Goal: Information Seeking & Learning: Compare options

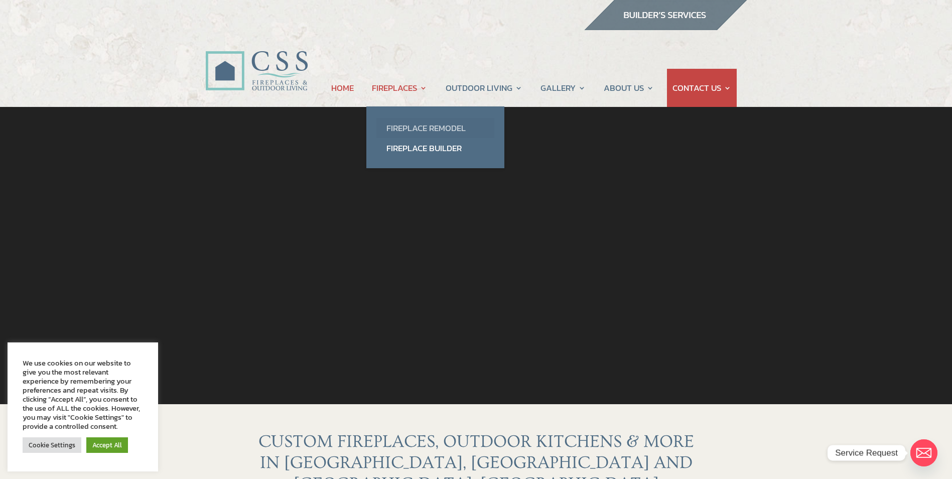
click at [416, 124] on link "Fireplace Remodel" at bounding box center [435, 128] width 118 height 20
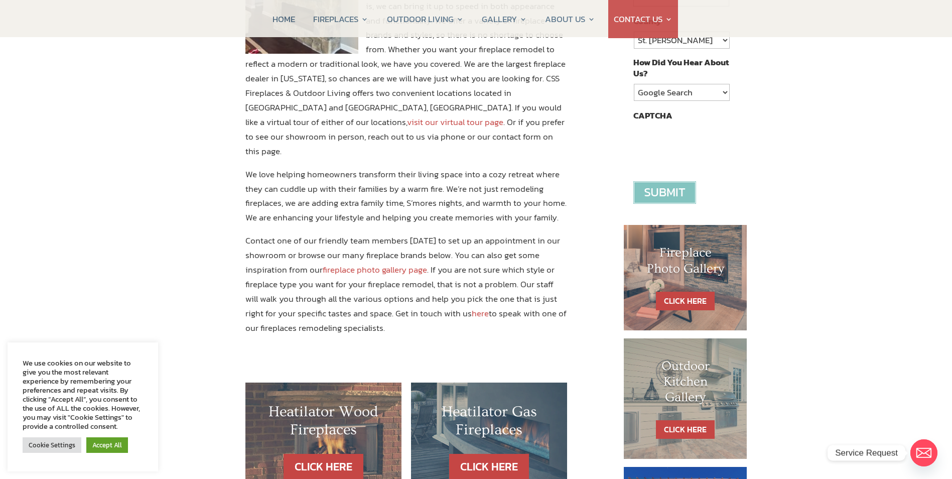
scroll to position [452, 0]
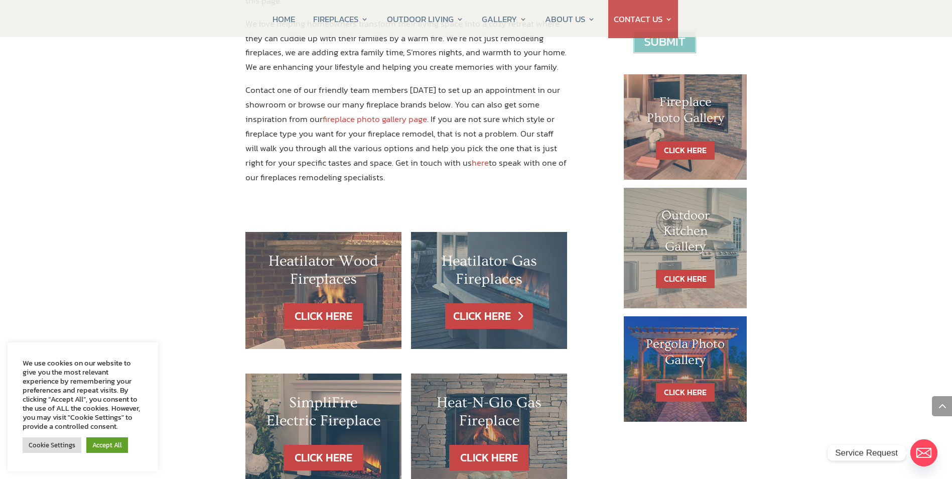
click at [486, 303] on link "CLICK HERE" at bounding box center [488, 316] width 87 height 26
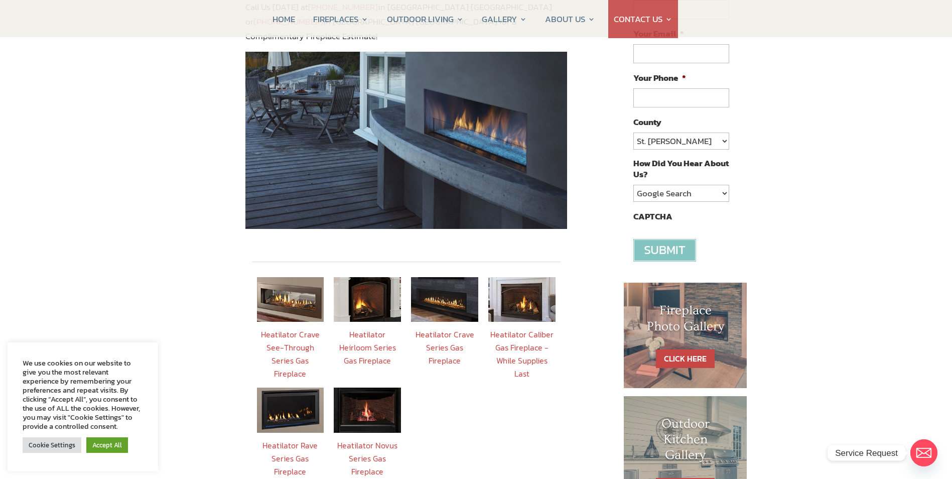
scroll to position [201, 0]
click at [370, 395] on img at bounding box center [367, 409] width 67 height 45
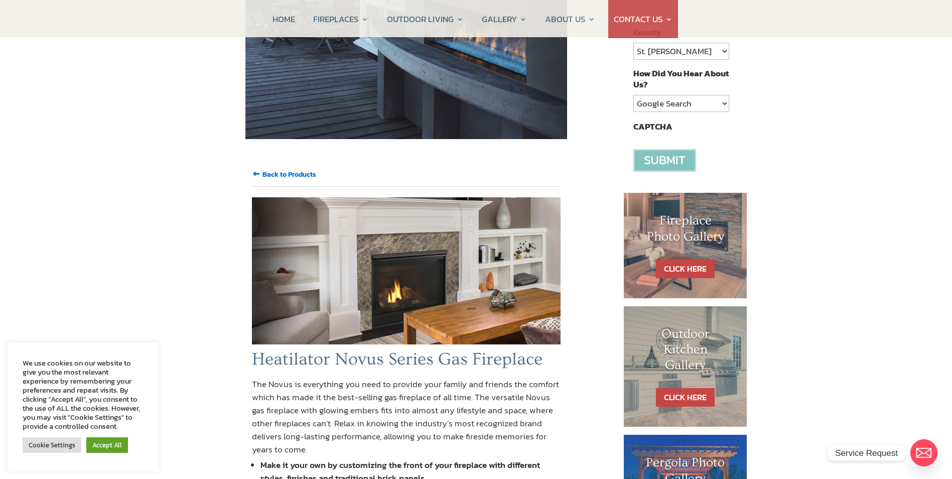
scroll to position [402, 0]
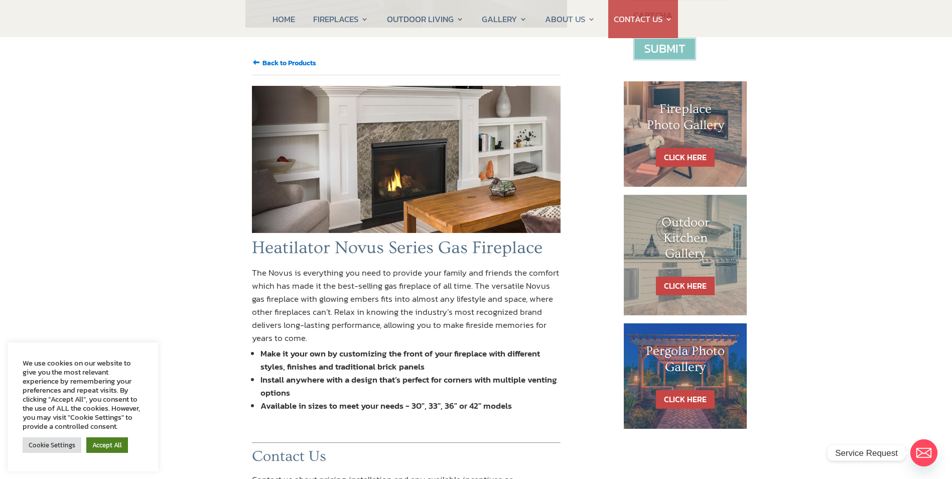
click at [104, 446] on link "Accept All" at bounding box center [107, 445] width 42 height 16
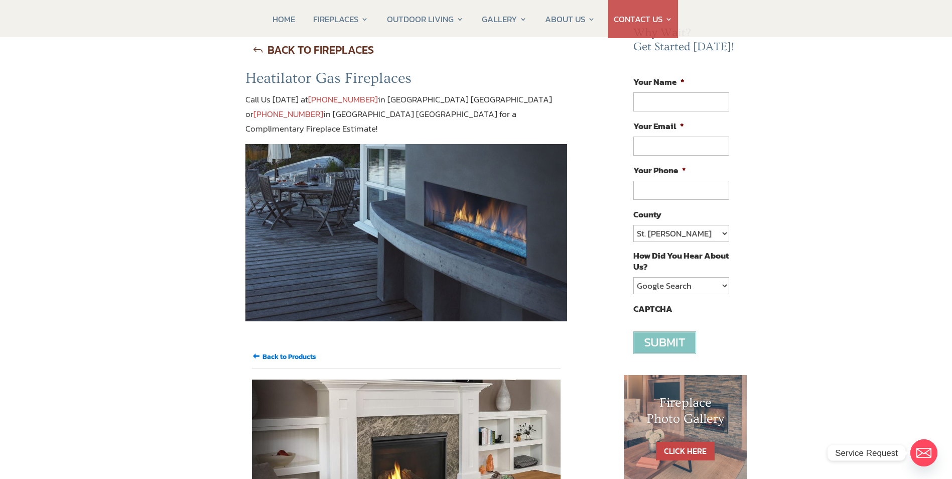
scroll to position [0, 0]
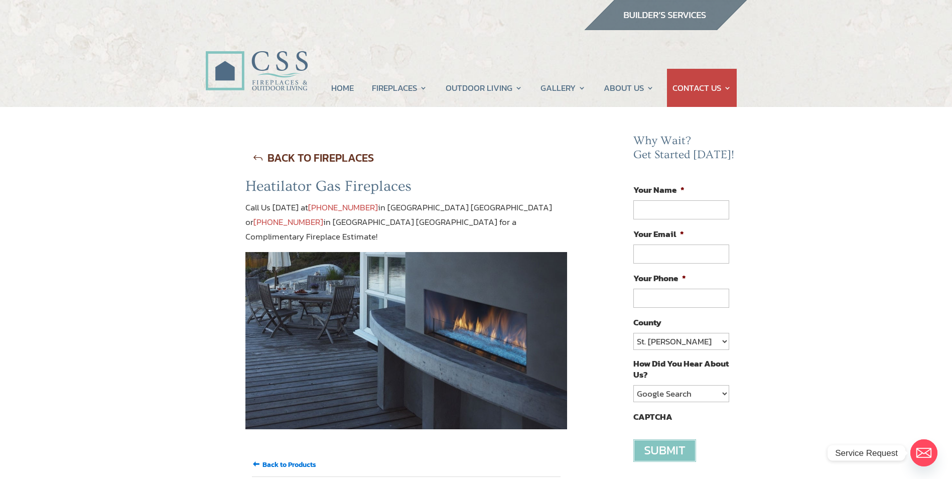
click at [256, 157] on link "BACK TO FIREPLACES" at bounding box center [313, 158] width 136 height 26
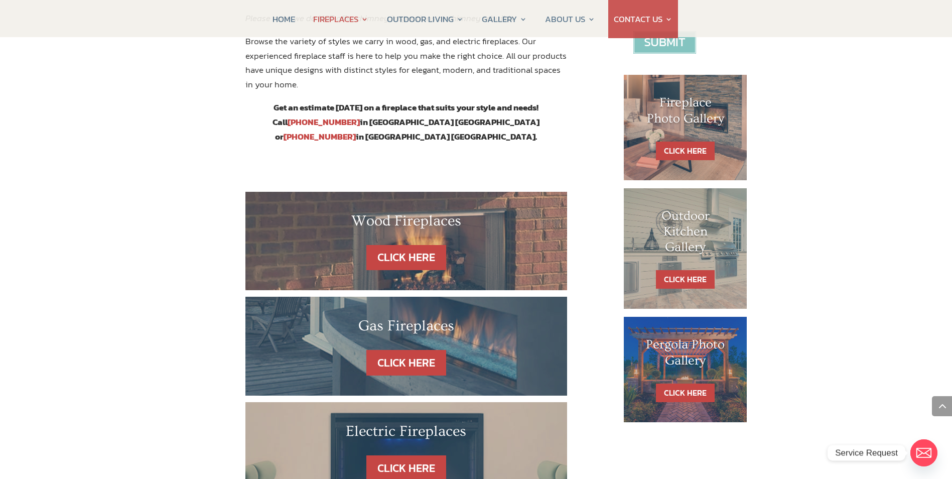
scroll to position [452, 0]
click at [403, 349] on link "CLICK HERE" at bounding box center [405, 362] width 87 height 26
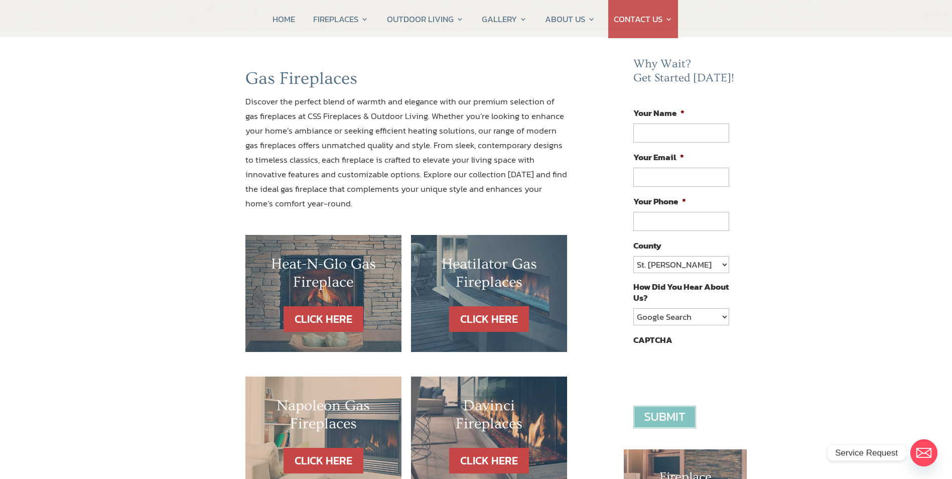
scroll to position [100, 0]
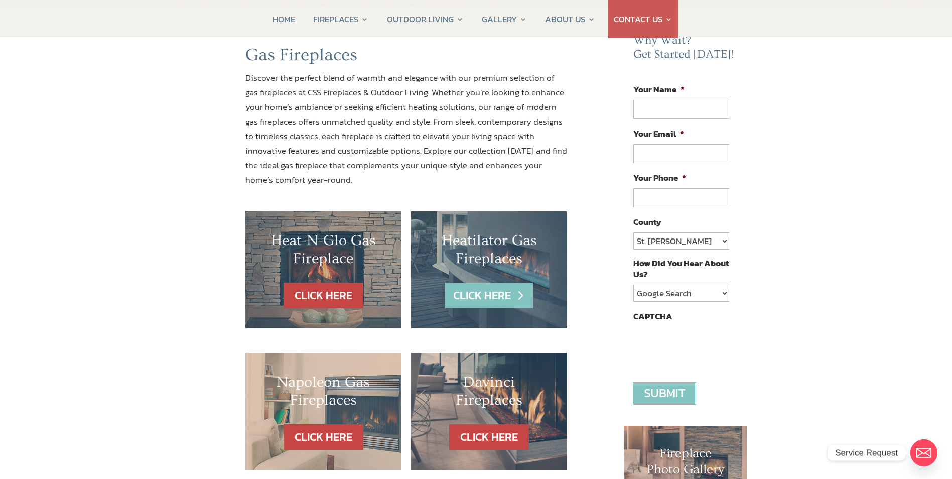
click at [486, 291] on link "CLICK HERE" at bounding box center [488, 296] width 87 height 26
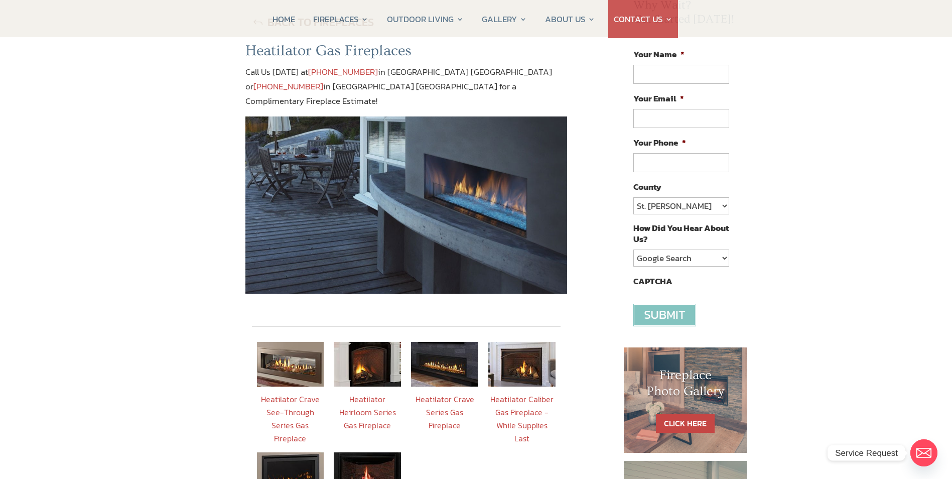
scroll to position [151, 0]
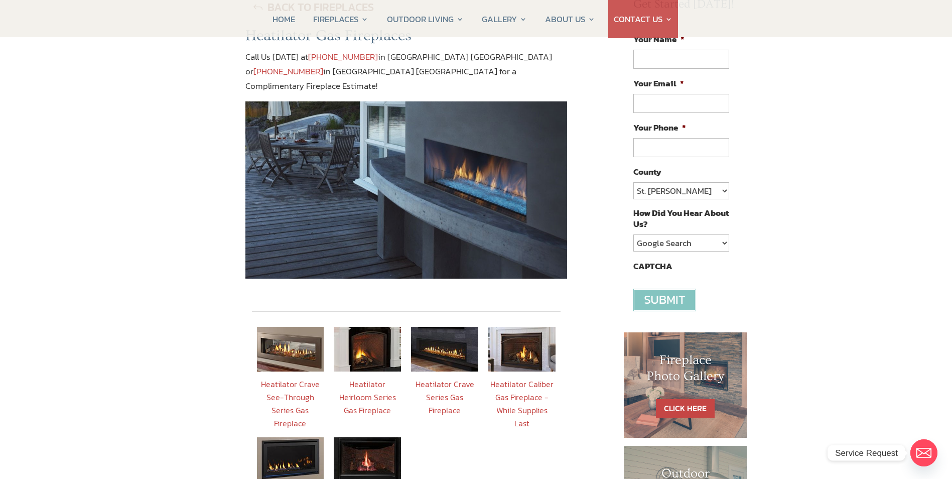
click at [294, 337] on img at bounding box center [290, 349] width 67 height 45
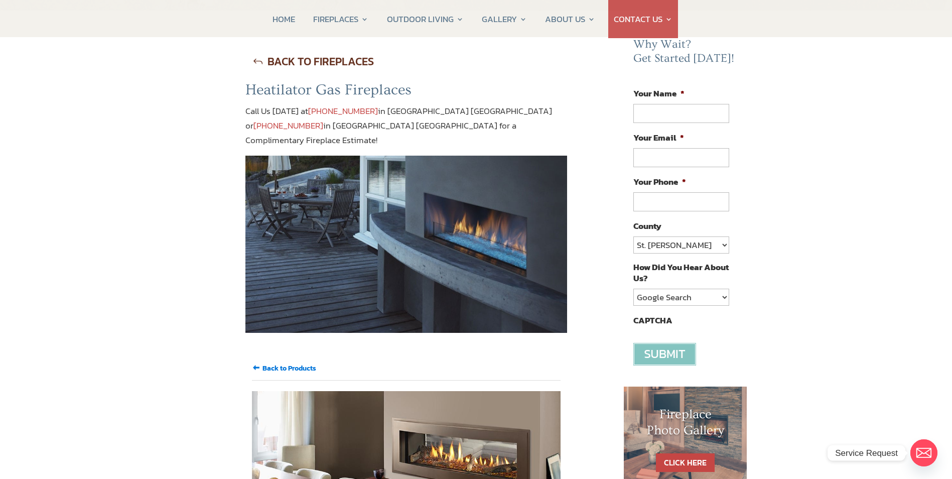
scroll to position [251, 0]
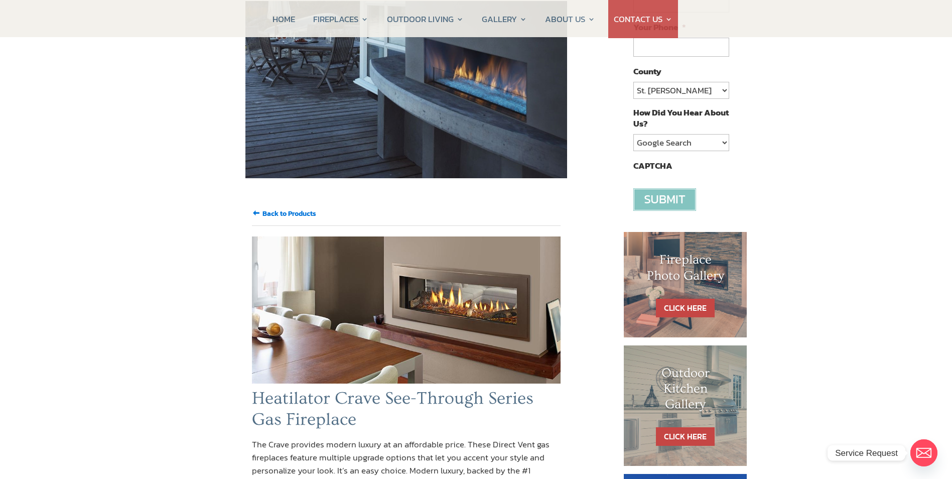
click at [273, 208] on input "Back to Products" at bounding box center [289, 213] width 54 height 11
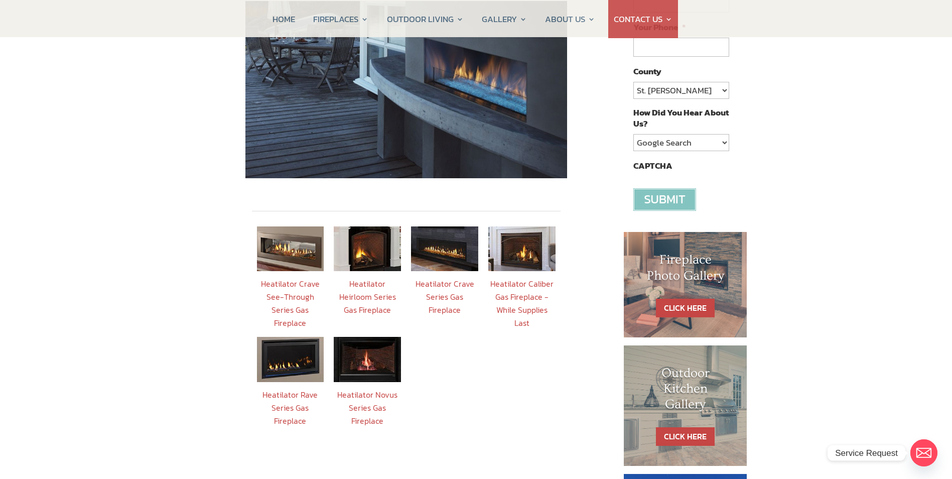
click at [370, 236] on img at bounding box center [367, 248] width 67 height 45
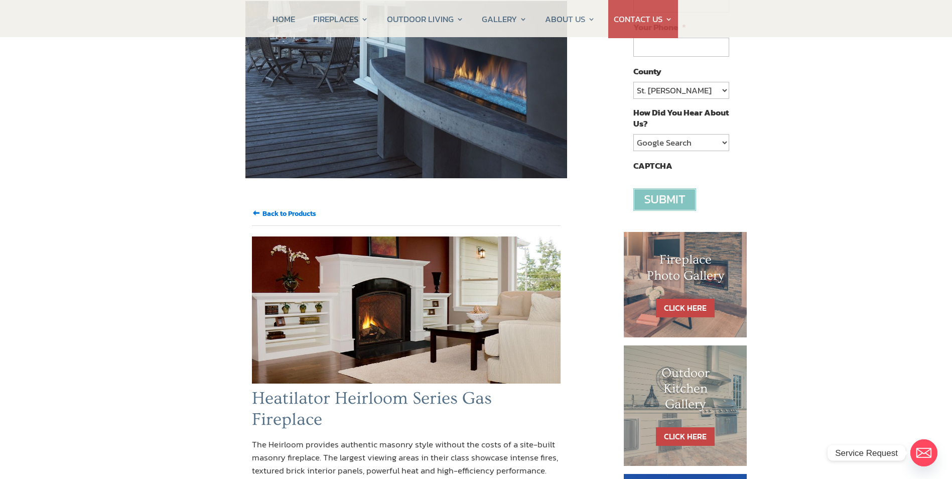
click at [292, 208] on input "Back to Products" at bounding box center [289, 213] width 54 height 11
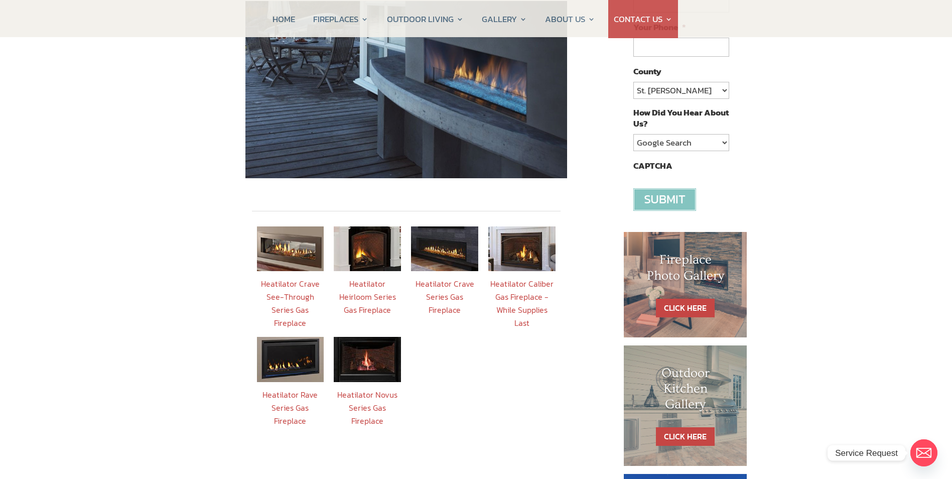
click at [440, 240] on img at bounding box center [444, 248] width 67 height 45
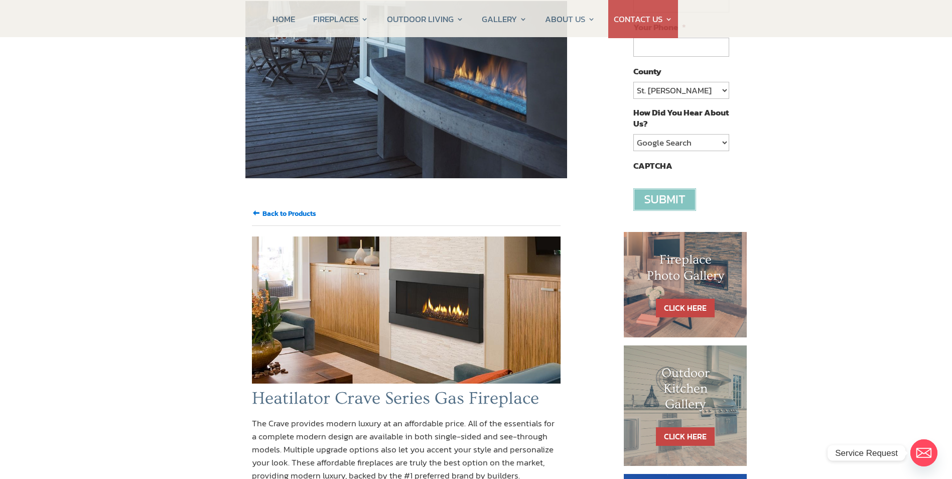
click at [279, 208] on input "Back to Products" at bounding box center [289, 213] width 54 height 11
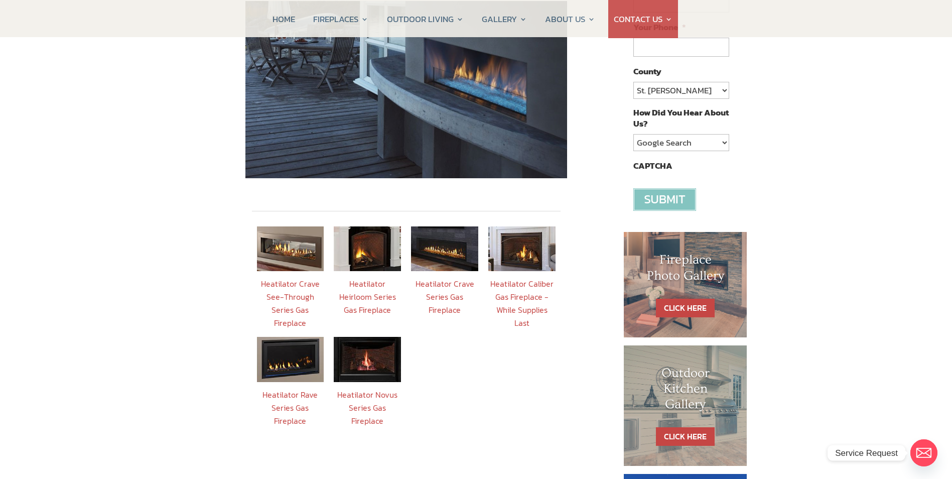
click at [528, 235] on img at bounding box center [521, 248] width 67 height 45
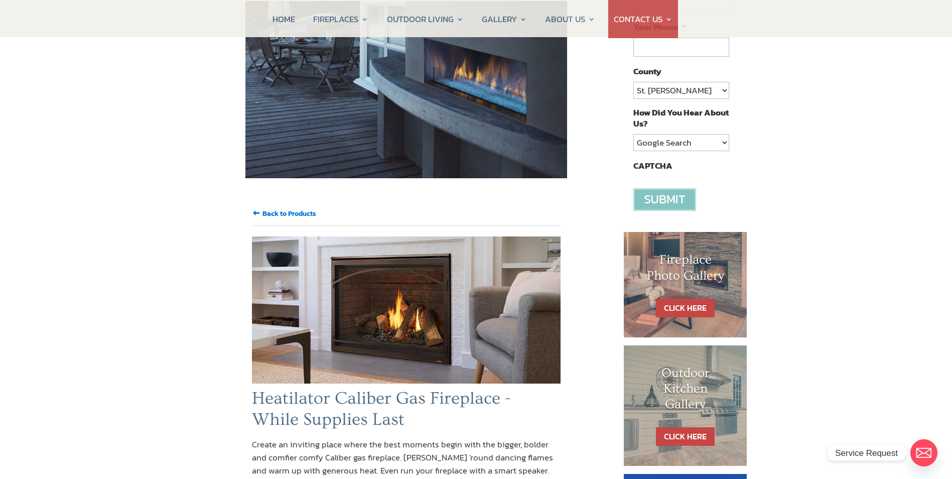
click at [264, 208] on input "Back to Products" at bounding box center [289, 213] width 54 height 11
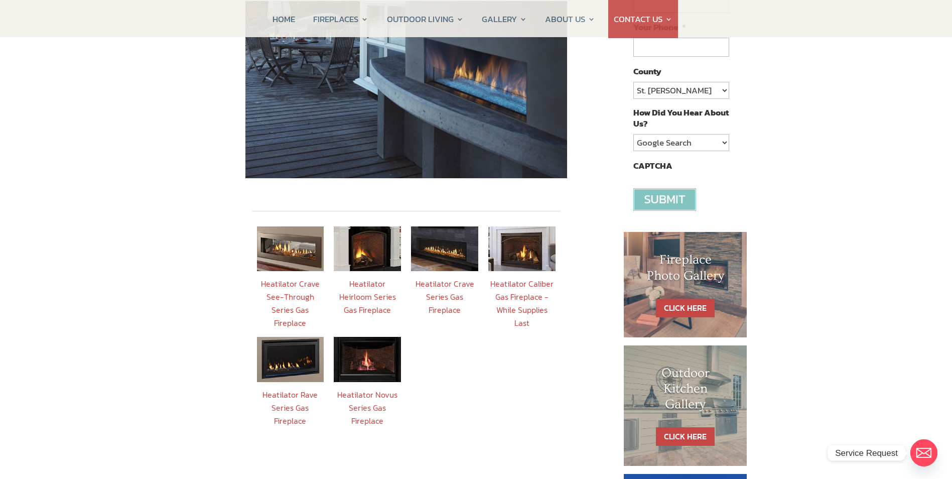
click at [293, 344] on img at bounding box center [290, 359] width 67 height 45
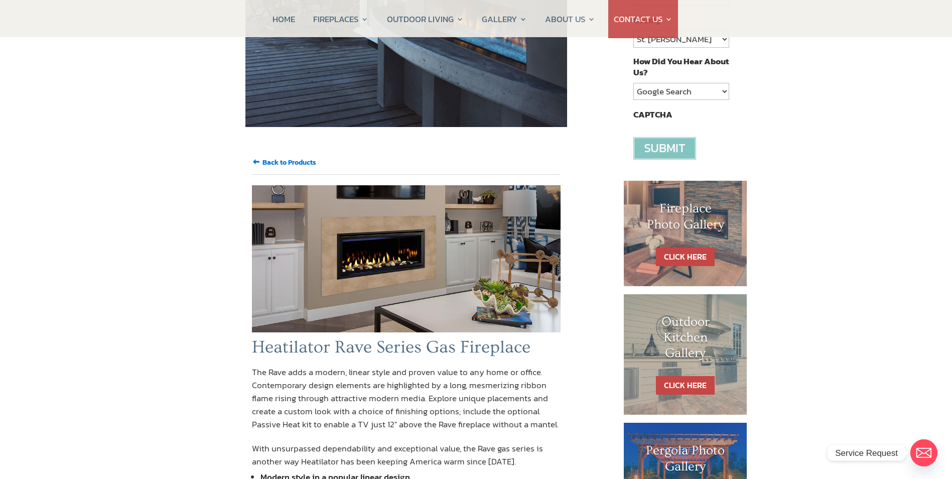
scroll to position [301, 0]
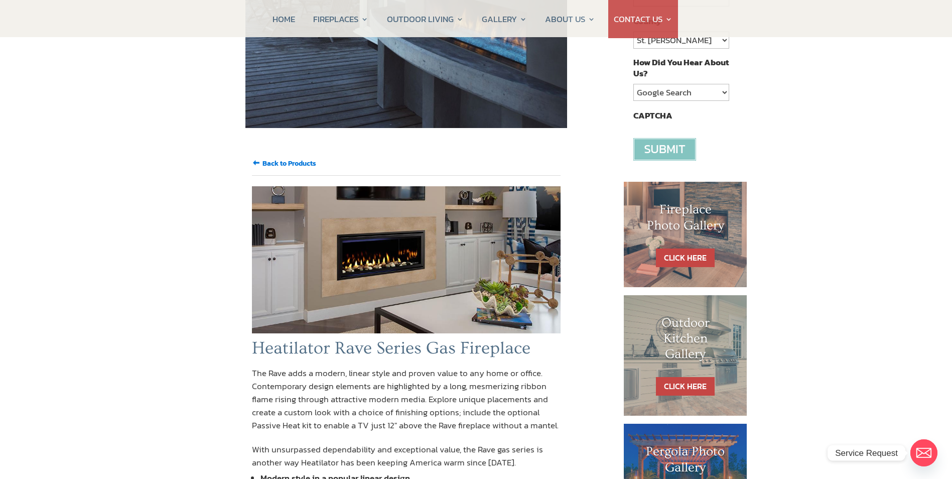
click at [268, 158] on input "Back to Products" at bounding box center [289, 163] width 54 height 11
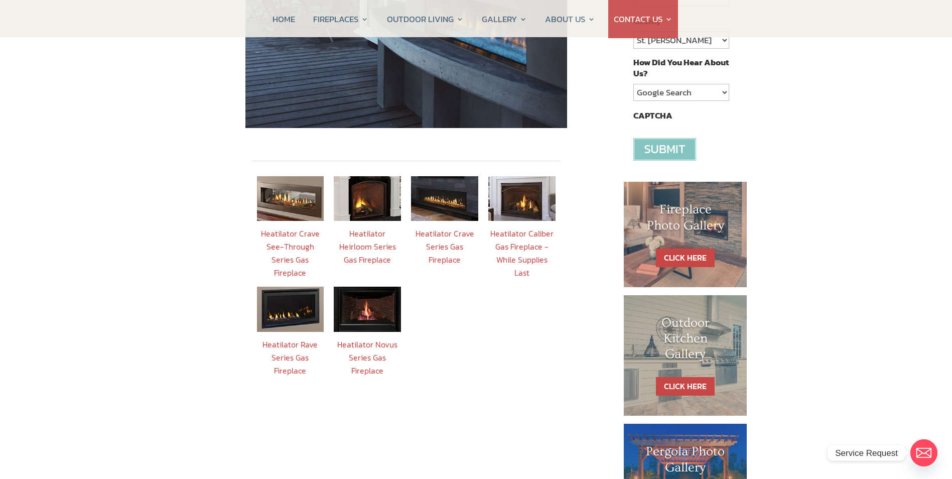
click at [386, 296] on img at bounding box center [367, 309] width 67 height 45
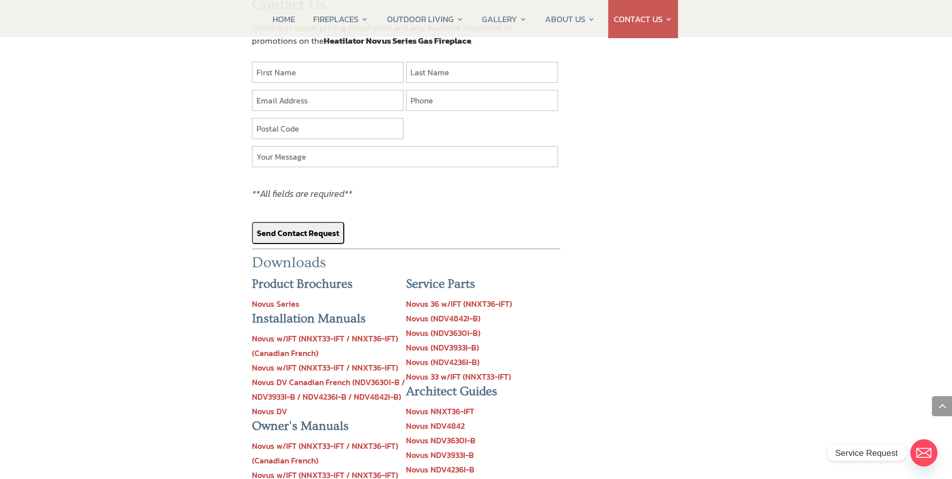
scroll to position [903, 0]
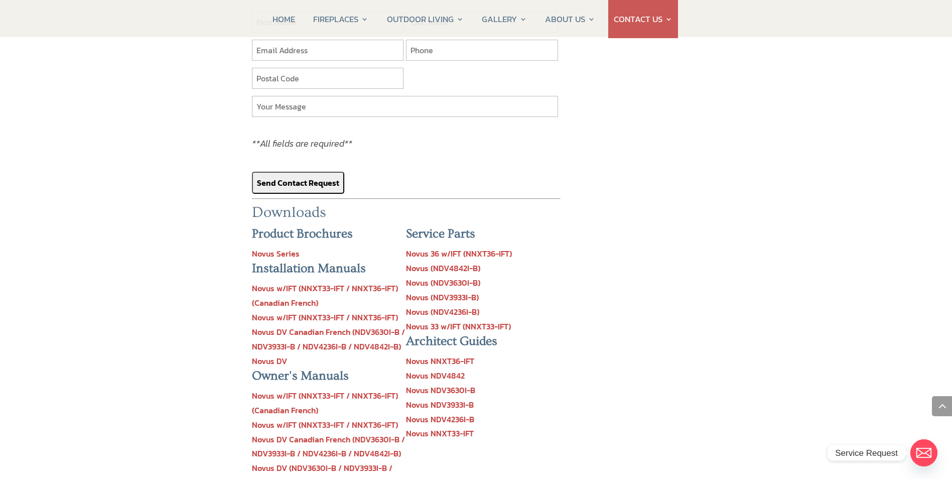
click at [280, 247] on link "Novus Series" at bounding box center [276, 253] width 48 height 12
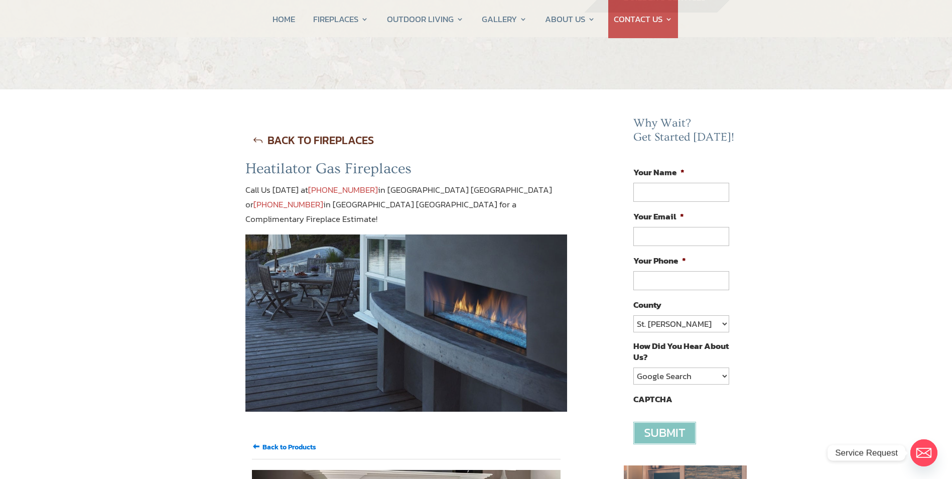
scroll to position [0, 0]
